Goal: Task Accomplishment & Management: Manage account settings

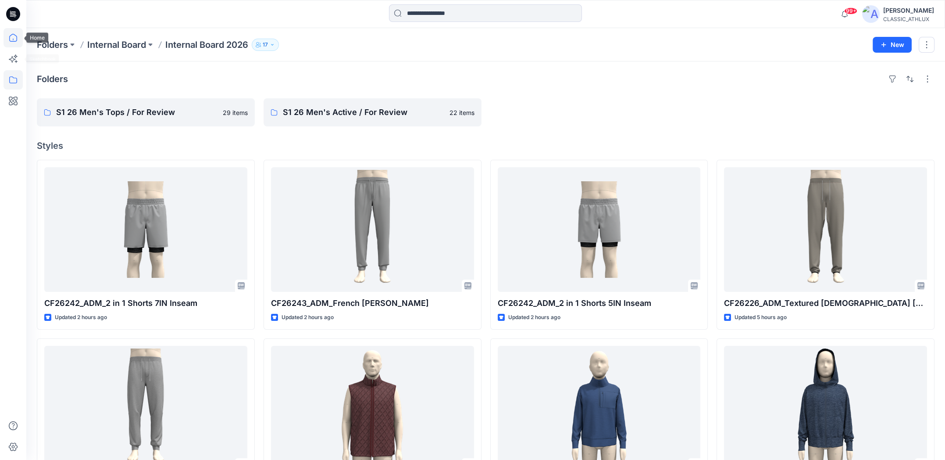
click at [13, 33] on icon at bounding box center [13, 37] width 19 height 19
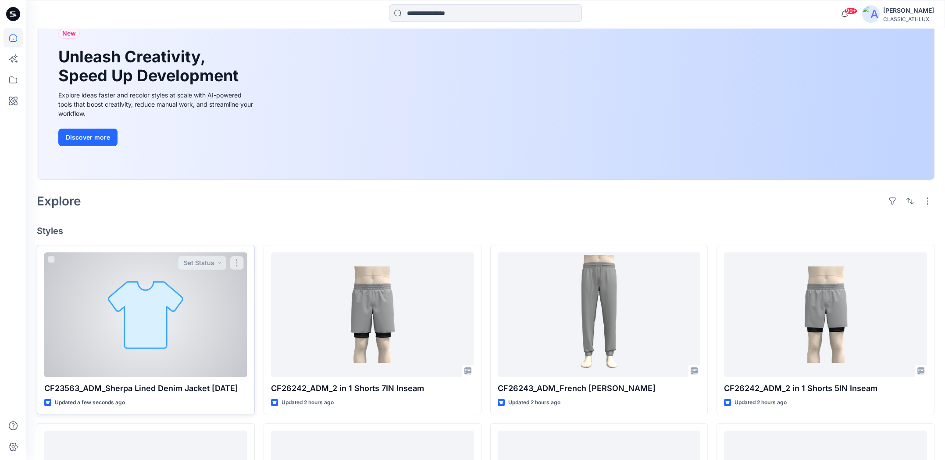
scroll to position [175, 0]
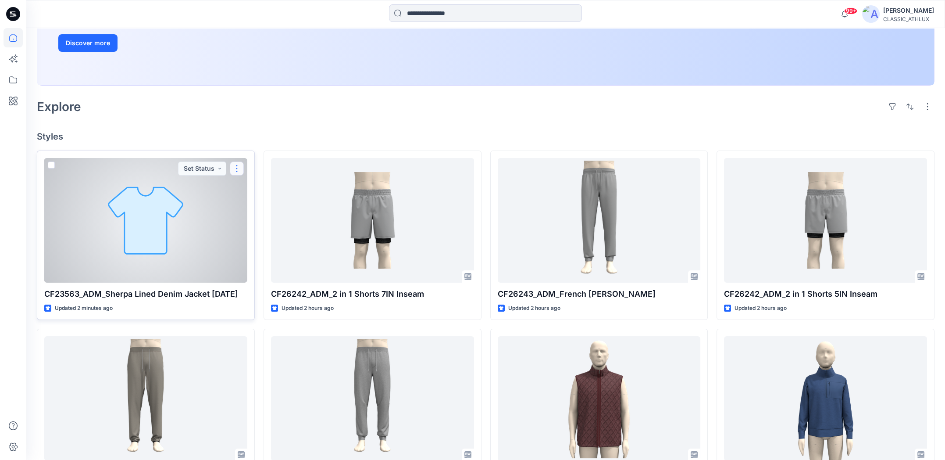
click at [239, 171] on button "button" at bounding box center [237, 168] width 14 height 14
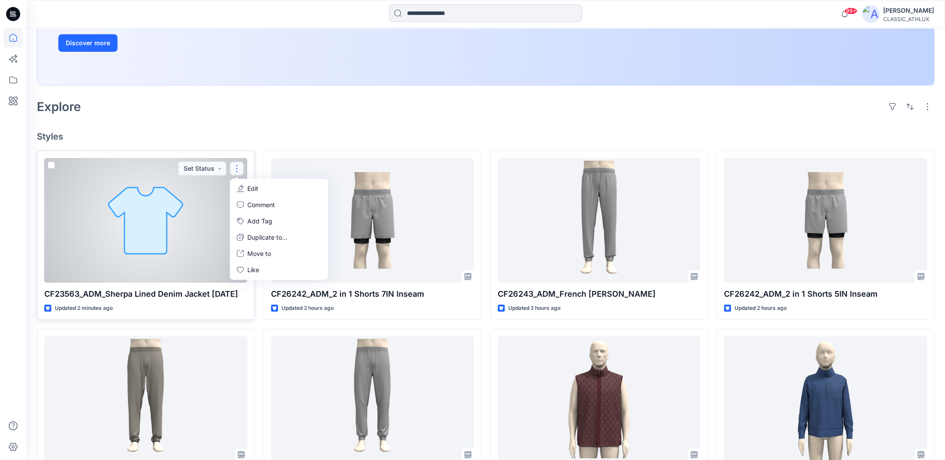
click at [250, 186] on p "Edit" at bounding box center [252, 188] width 11 height 9
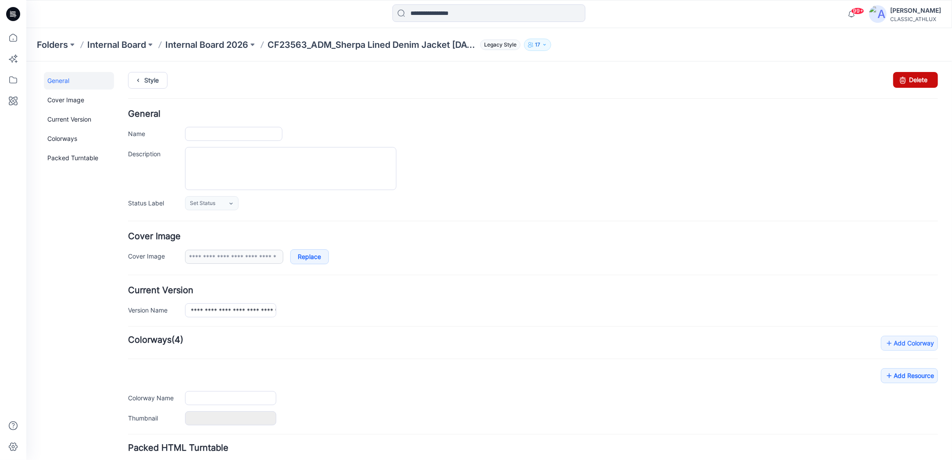
type input "**********"
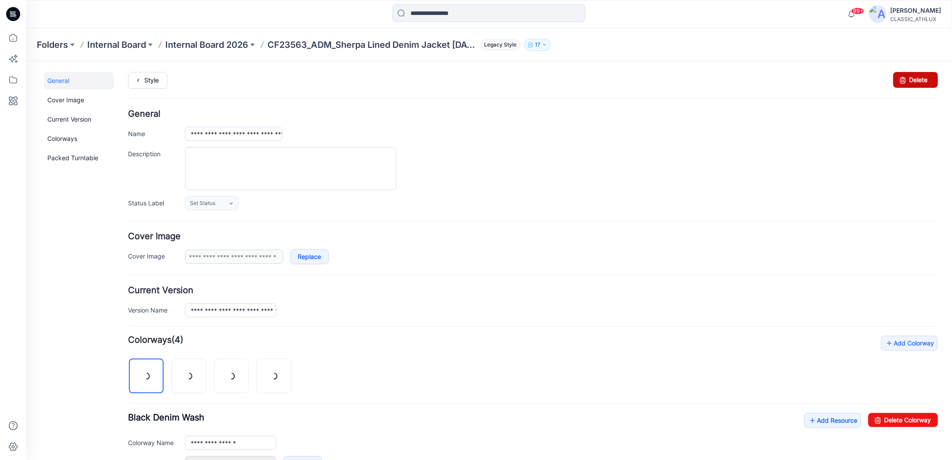
click at [907, 82] on link "Delete" at bounding box center [915, 80] width 45 height 16
